Goal: Task Accomplishment & Management: Manage account settings

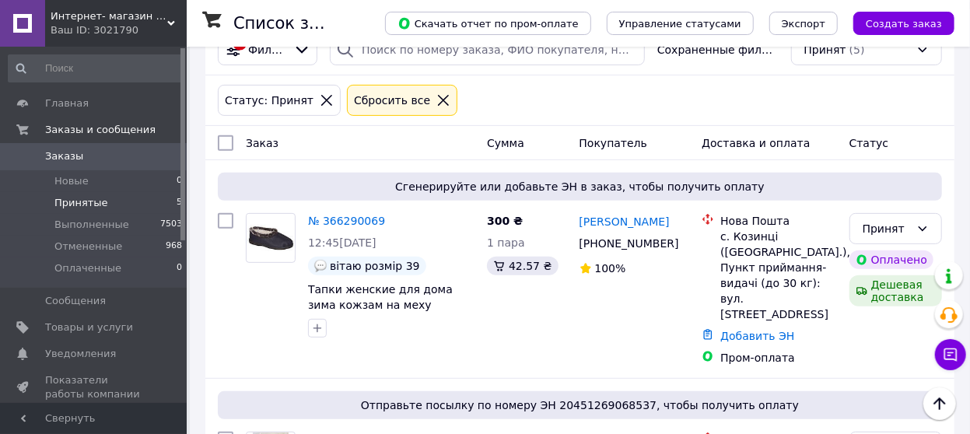
scroll to position [389, 0]
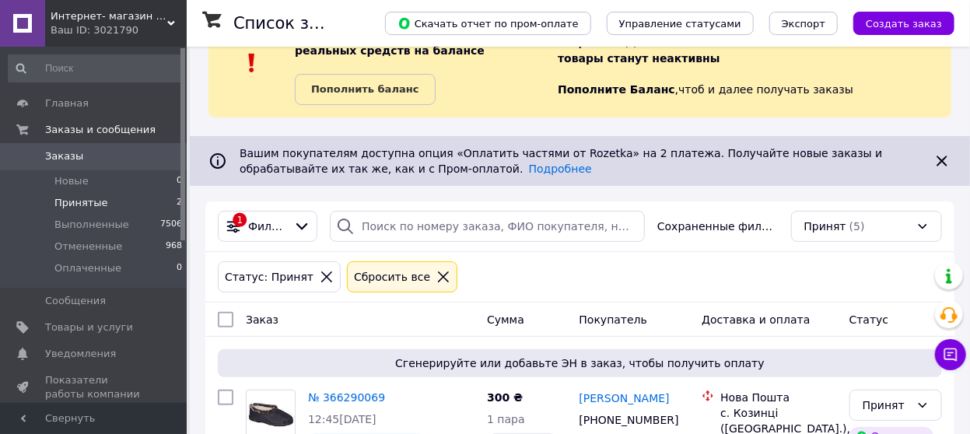
scroll to position [135, 0]
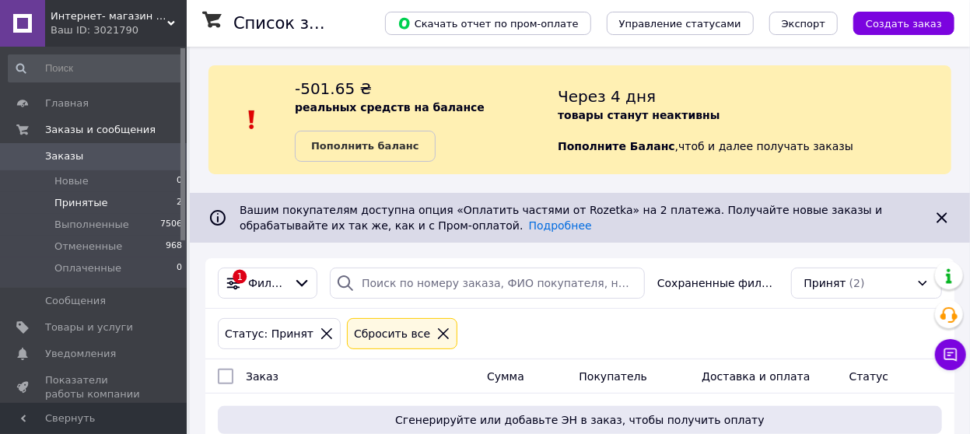
click at [93, 199] on span "Принятые" at bounding box center [81, 203] width 54 height 14
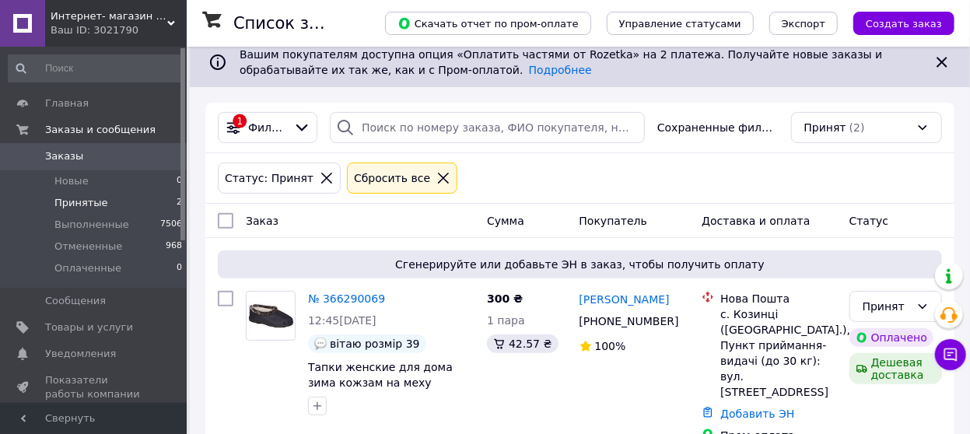
scroll to position [163, 0]
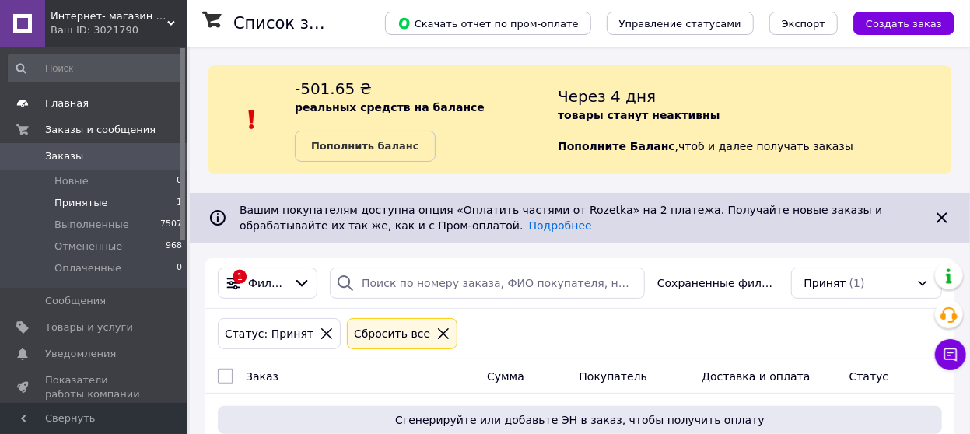
click at [61, 103] on span "Главная" at bounding box center [67, 103] width 44 height 14
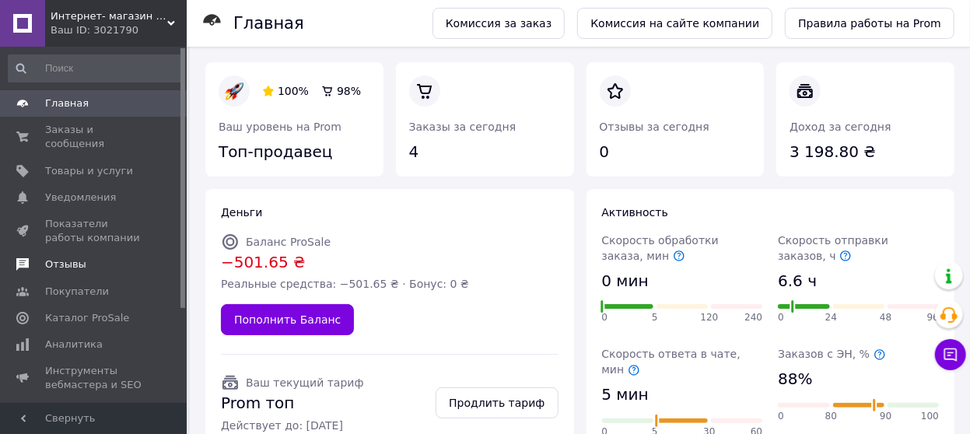
click at [53, 258] on span "Отзывы" at bounding box center [65, 265] width 41 height 14
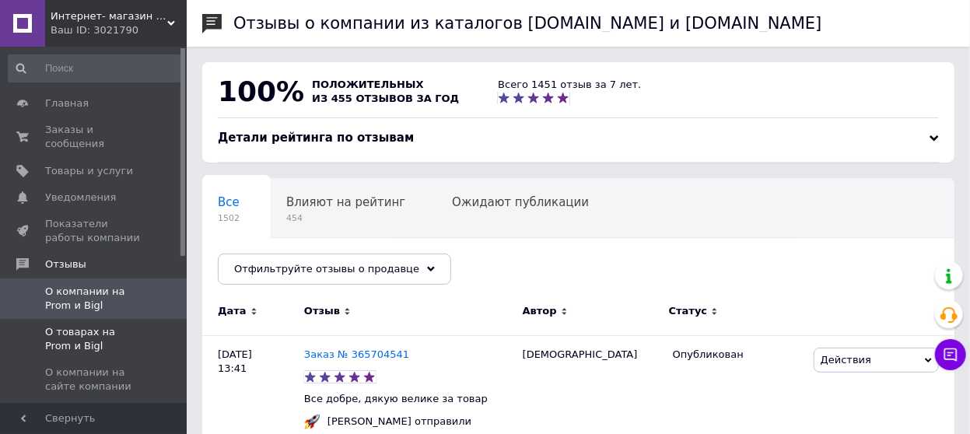
scroll to position [78, 0]
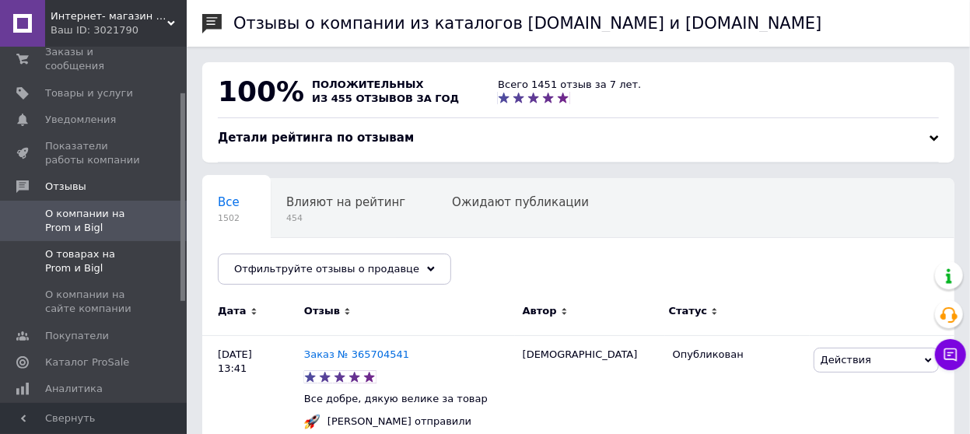
click at [63, 247] on span "О товарах на Prom и Bigl" at bounding box center [94, 261] width 99 height 28
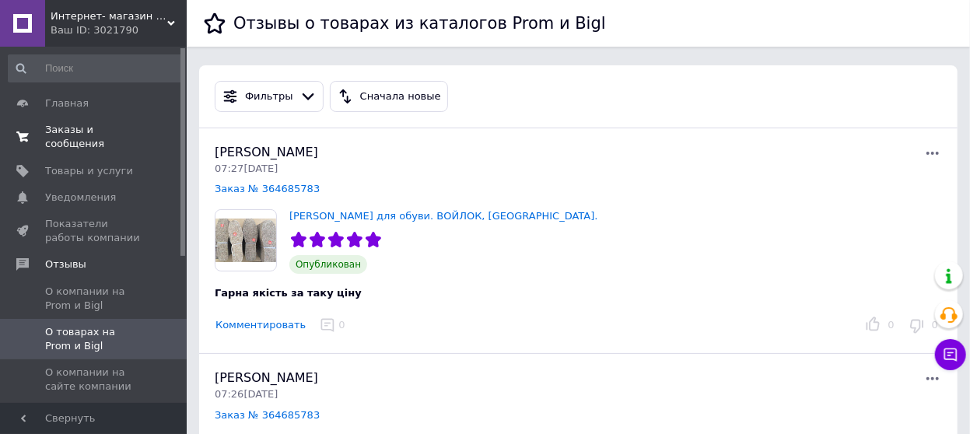
click at [56, 128] on span "Заказы и сообщения" at bounding box center [94, 137] width 99 height 28
